Goal: Task Accomplishment & Management: Manage account settings

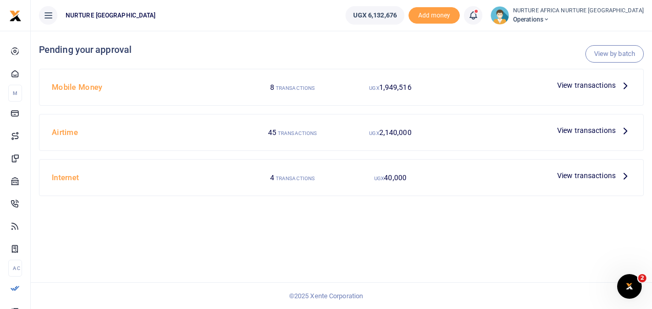
click at [574, 80] on span "View transactions" at bounding box center [586, 84] width 58 height 11
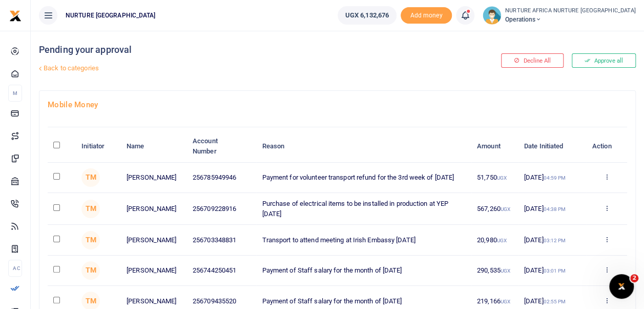
click at [59, 144] on input "\a \a : activate to sort column descending" at bounding box center [56, 145] width 7 height 7
checkbox input "true"
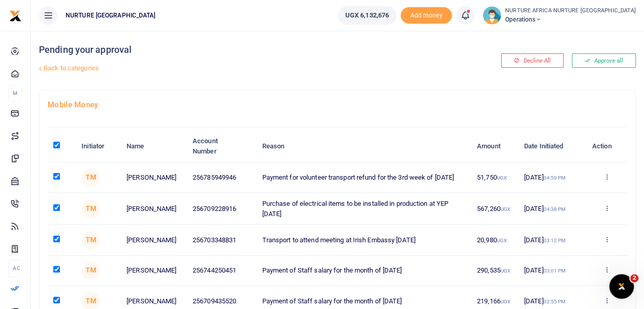
checkbox input "true"
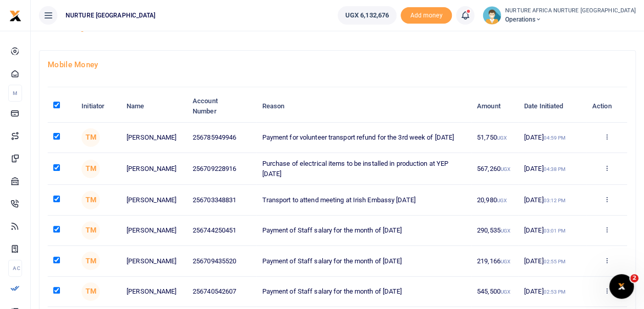
scroll to position [42, 0]
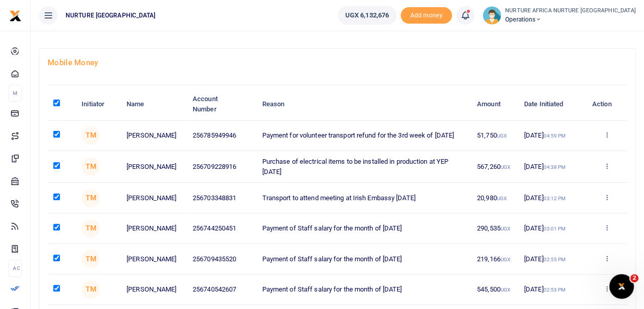
click at [112, 257] on div "TM" at bounding box center [99, 258] width 34 height 18
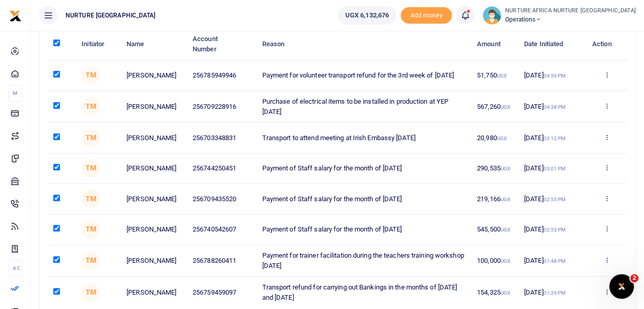
scroll to position [118, 0]
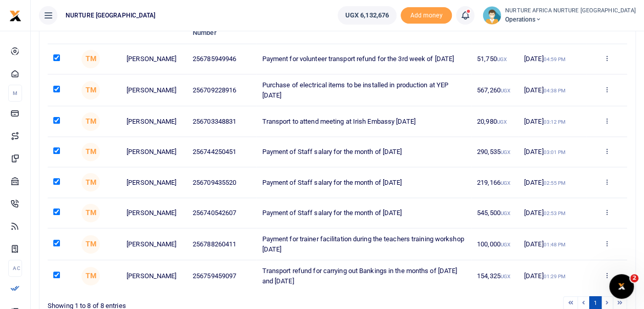
click at [58, 246] on input "checkbox" at bounding box center [56, 242] width 7 height 7
checkbox input "false"
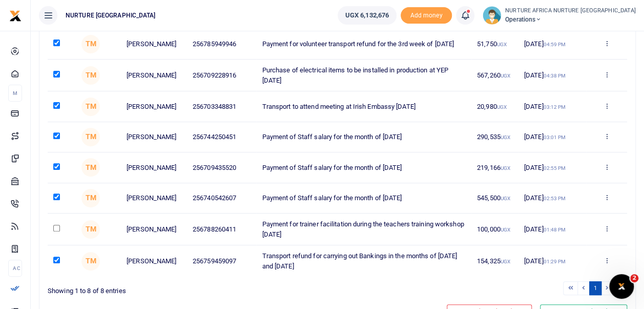
scroll to position [144, 0]
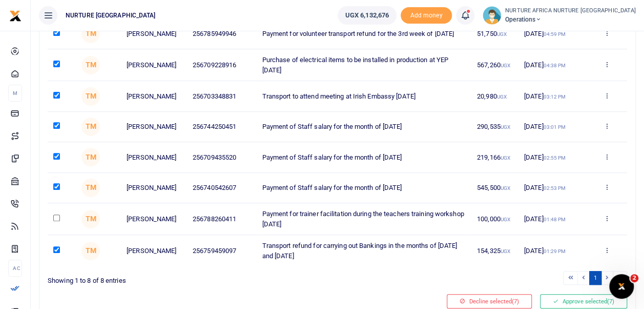
click at [56, 253] on input "checkbox" at bounding box center [56, 249] width 7 height 7
checkbox input "false"
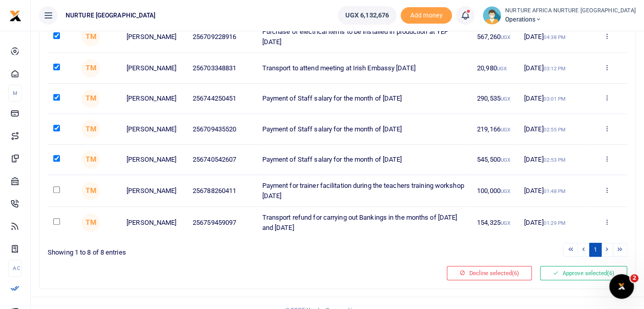
scroll to position [191, 0]
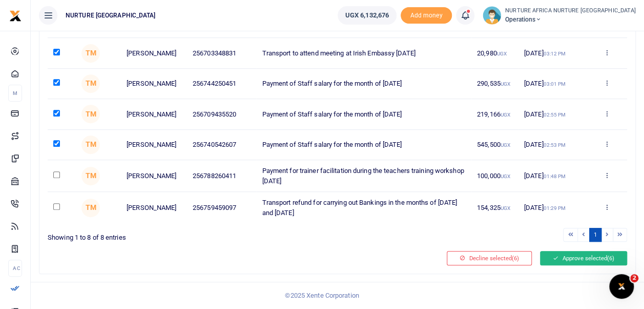
click at [587, 256] on button "Approve selected (6)" at bounding box center [583, 258] width 87 height 14
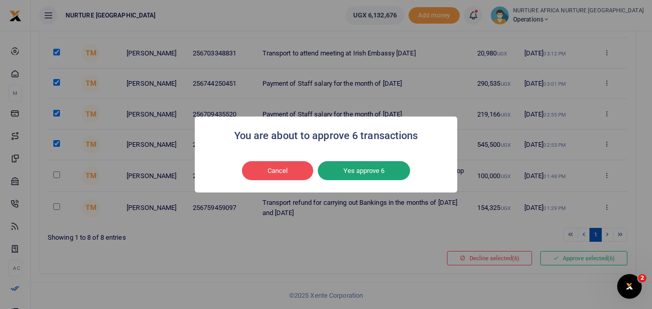
click at [369, 172] on button "Yes approve 6" at bounding box center [364, 170] width 92 height 19
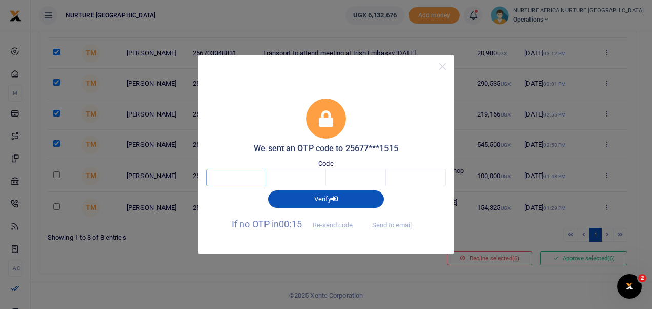
click at [228, 176] on input "text" at bounding box center [236, 177] width 60 height 17
type input "7"
type input "2"
type input "0"
type input "7"
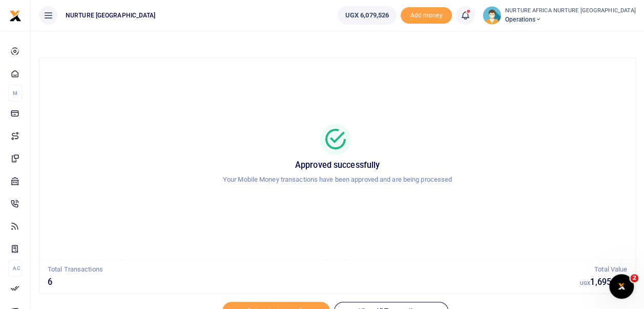
click at [471, 13] on icon at bounding box center [465, 15] width 10 height 11
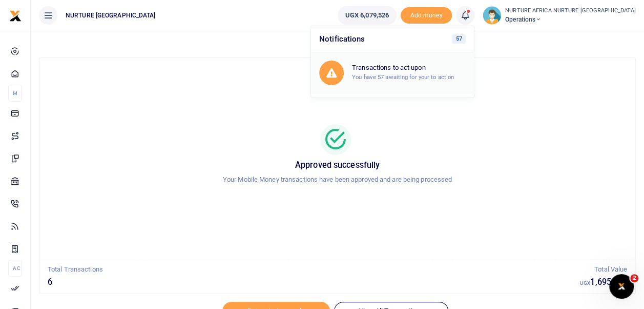
click at [428, 79] on small "You have 57 awaiting for your to act on" at bounding box center [403, 76] width 102 height 7
